Goal: Navigation & Orientation: Find specific page/section

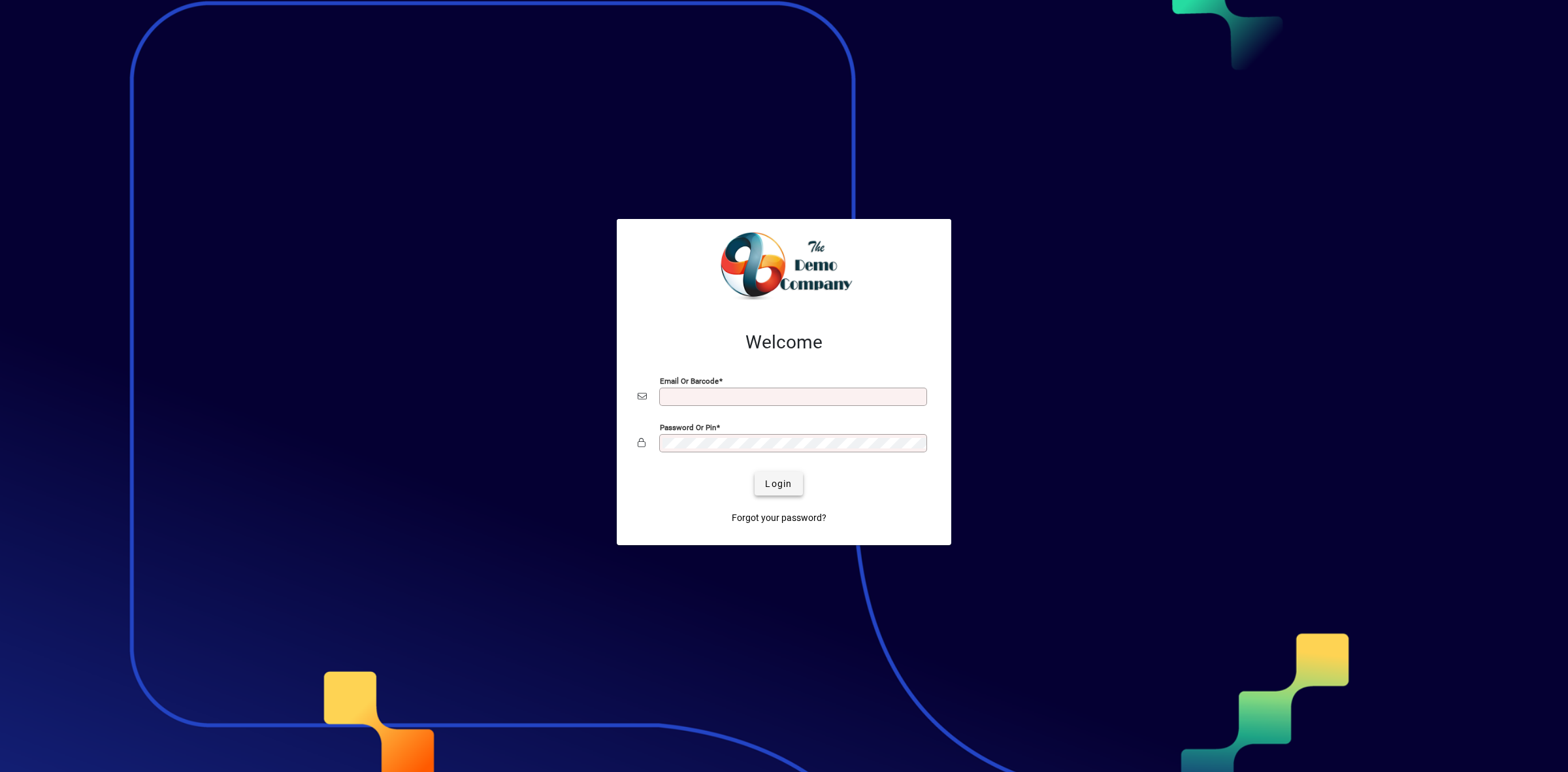
type input "**********"
click at [779, 480] on span "Login" at bounding box center [778, 484] width 26 height 14
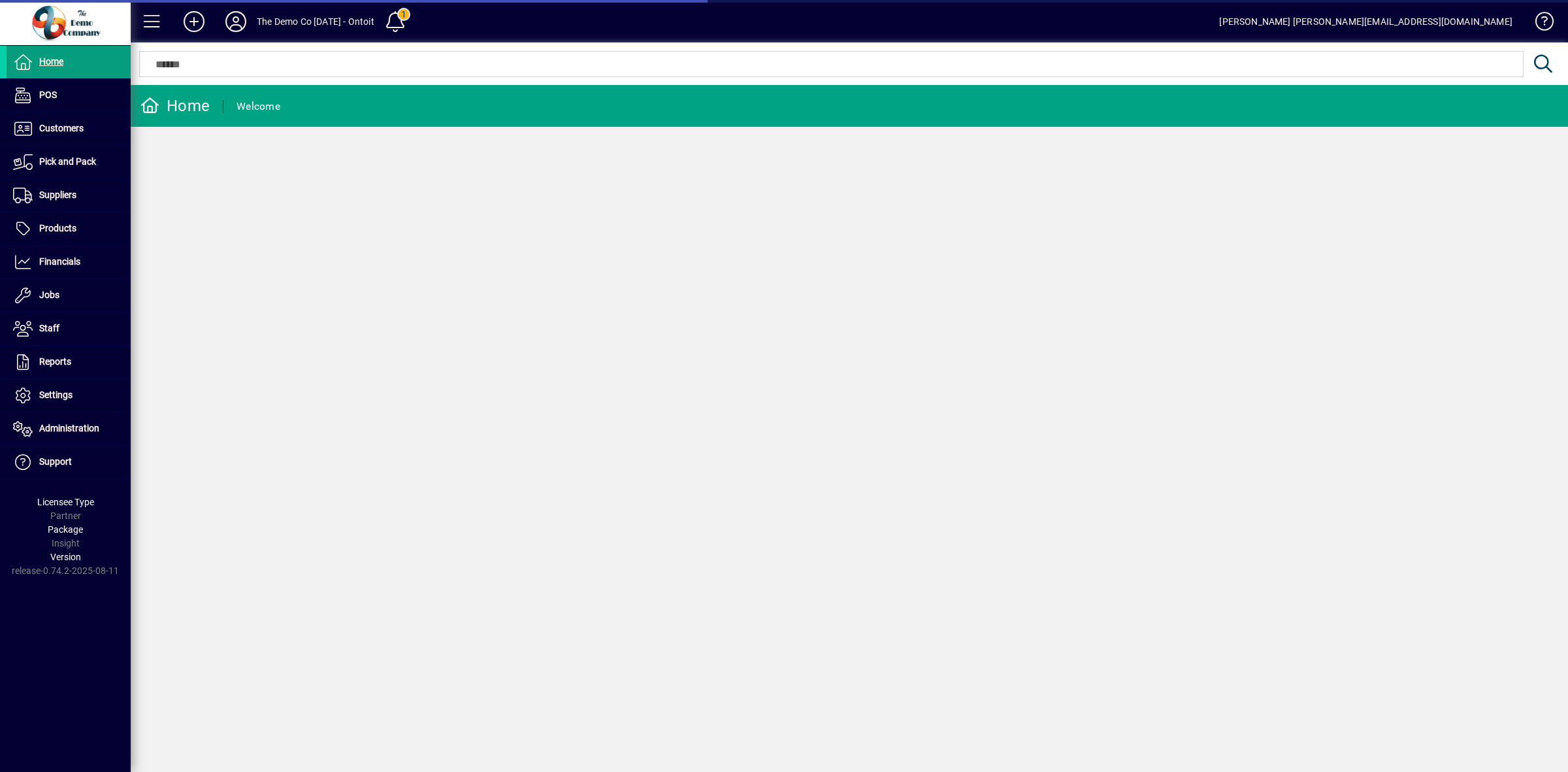
click at [233, 20] on icon at bounding box center [236, 22] width 26 height 21
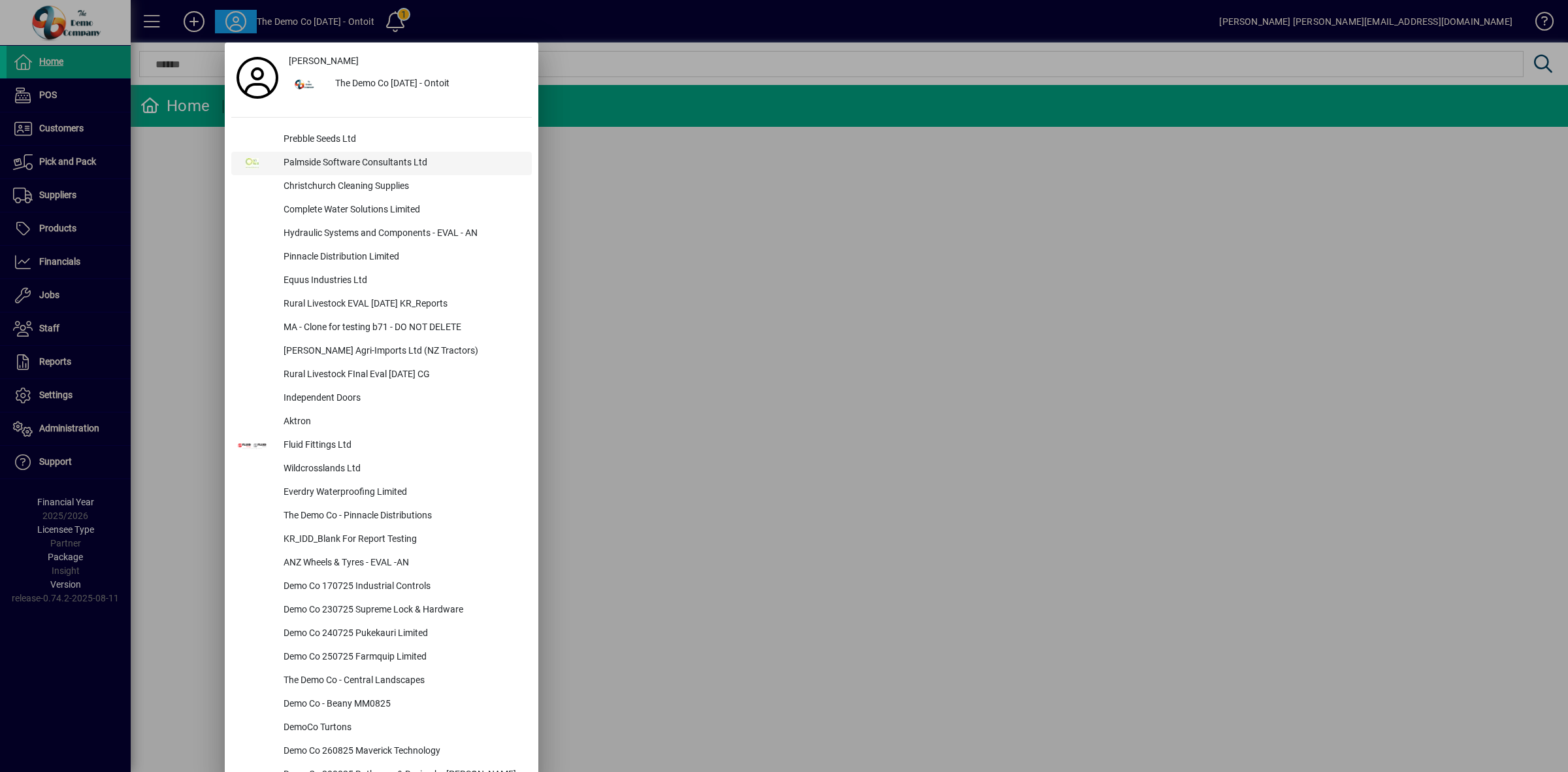
click at [315, 161] on div "Palmside Software Consultants Ltd" at bounding box center [402, 163] width 258 height 23
